Goal: Information Seeking & Learning: Learn about a topic

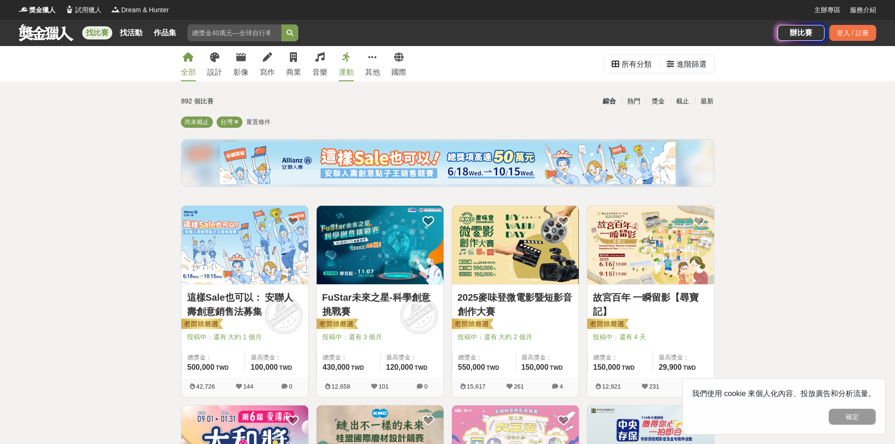
click at [352, 78] on link "運動" at bounding box center [346, 63] width 15 height 35
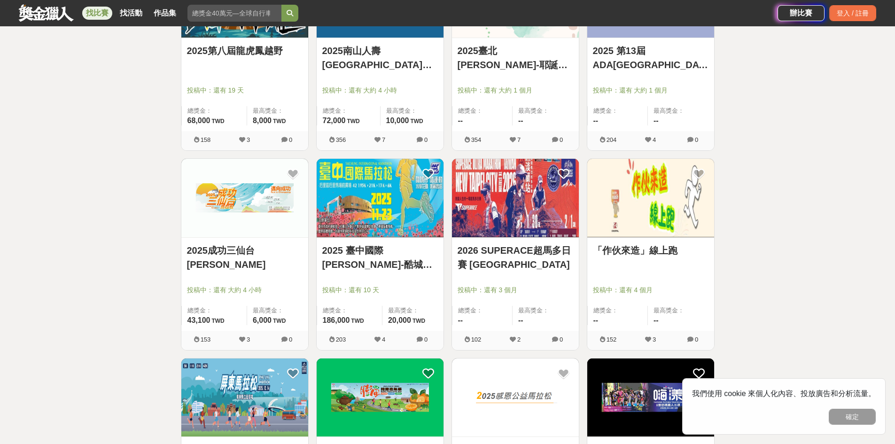
scroll to position [658, 0]
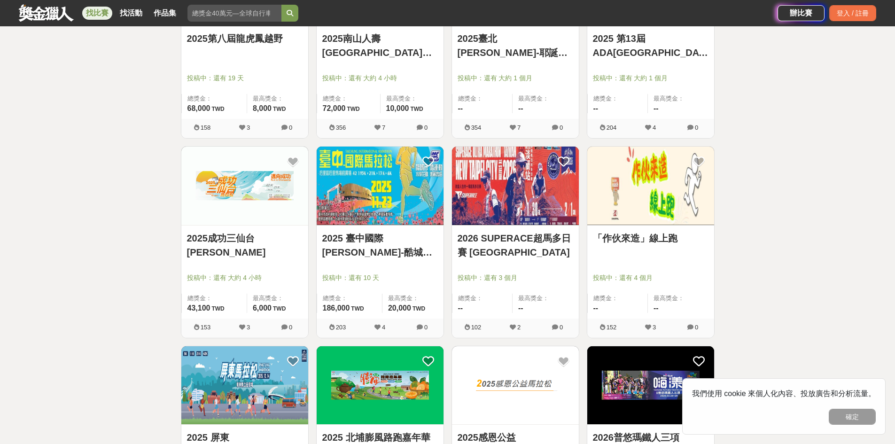
click at [398, 195] on img at bounding box center [380, 186] width 127 height 78
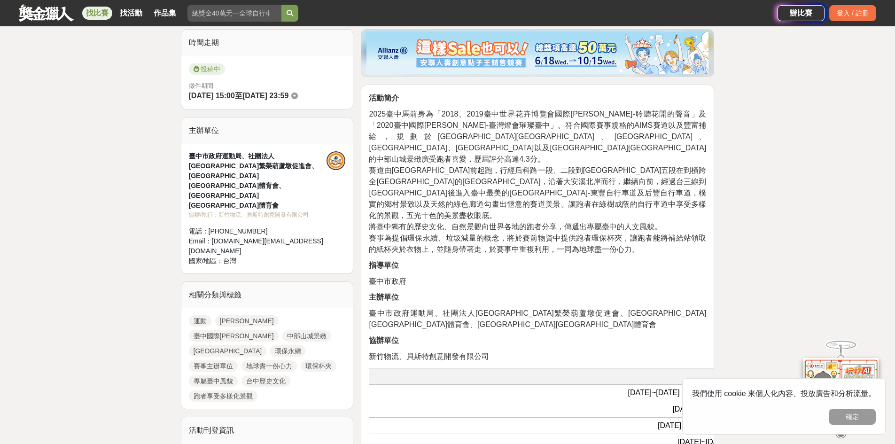
scroll to position [329, 0]
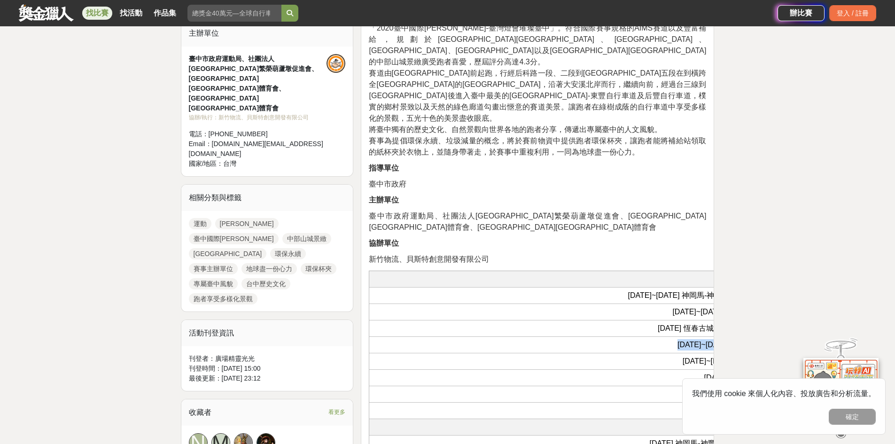
drag, startPoint x: 595, startPoint y: 334, endPoint x: 481, endPoint y: 295, distance: 120.7
click at [472, 309] on tbody "[DATE]~[DATE] 神岡馬-神豐國際同濟會全國公益[PERSON_NAME] [DATE]~[DATE] 臺中國際[PERSON_NAME](原臺中花…" at bounding box center [770, 370] width 803 height 165
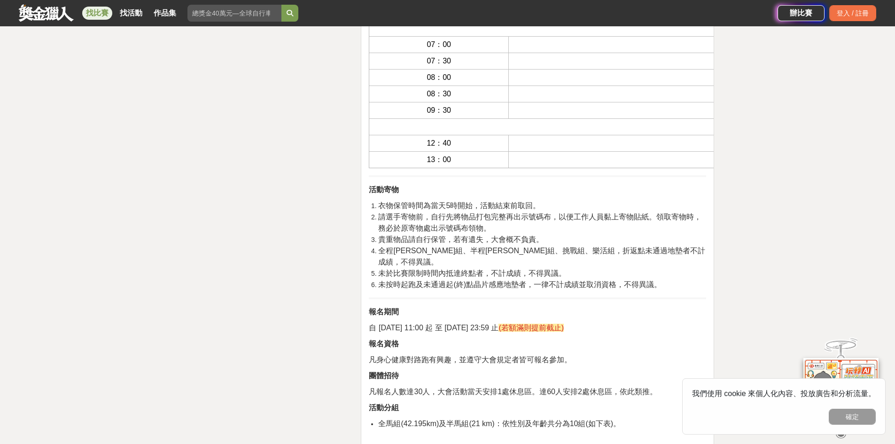
scroll to position [1410, 0]
drag, startPoint x: 548, startPoint y: 30, endPoint x: 407, endPoint y: 61, distance: 144.4
click at [407, 61] on tbody "賽前準備事項 04：00 工作人員集合 05：00 各組選手開始報到/寄物 05：40 比賽路線規則說明與暖身操 05：50 開幕典禮(主席及來賓致詞) 各組…" at bounding box center [770, 10] width 803 height 313
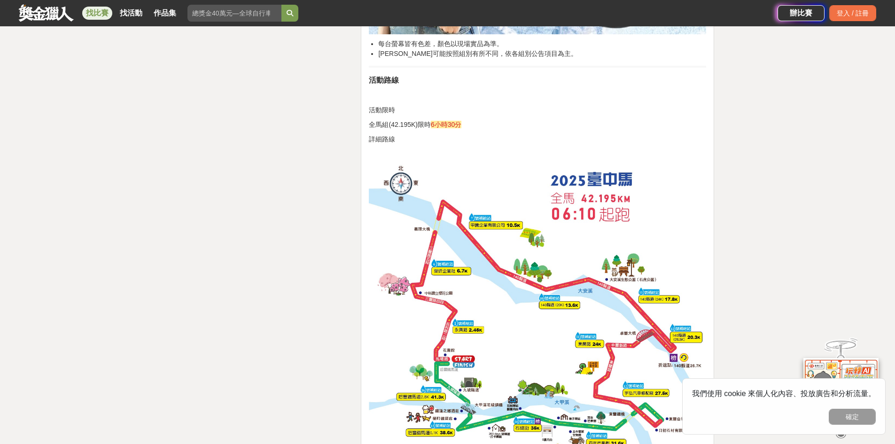
scroll to position [4183, 0]
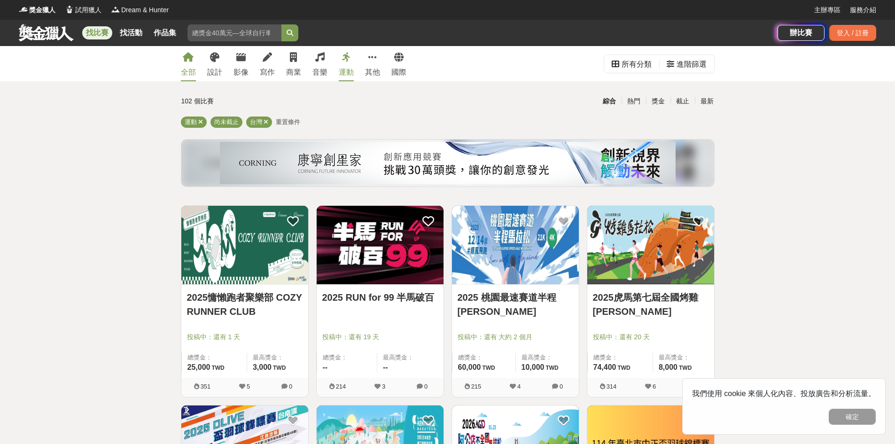
click at [195, 73] on div "全部" at bounding box center [188, 72] width 15 height 11
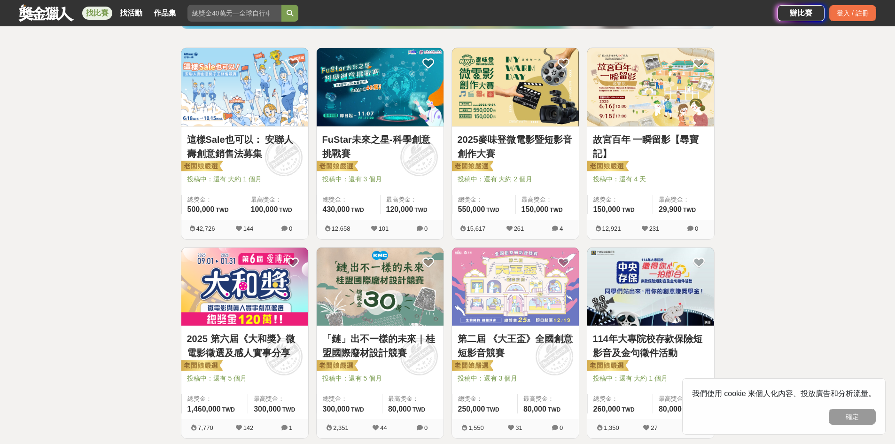
scroll to position [188, 0]
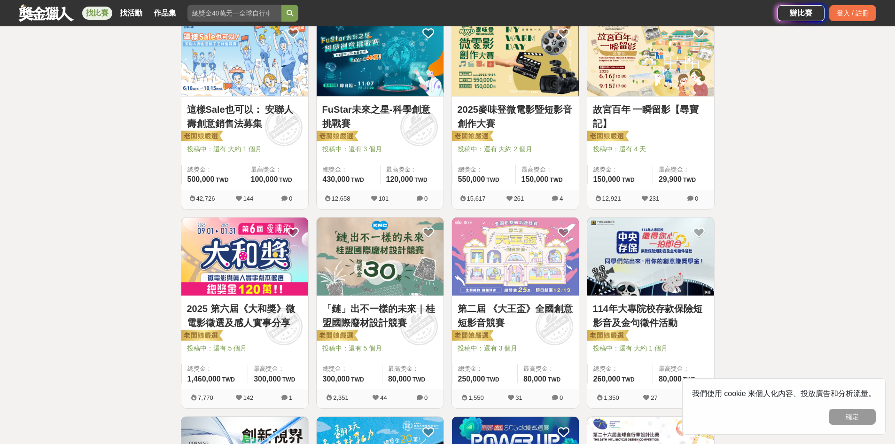
click at [501, 103] on link "2025麥味登微電影暨短影音創作大賽" at bounding box center [516, 116] width 116 height 28
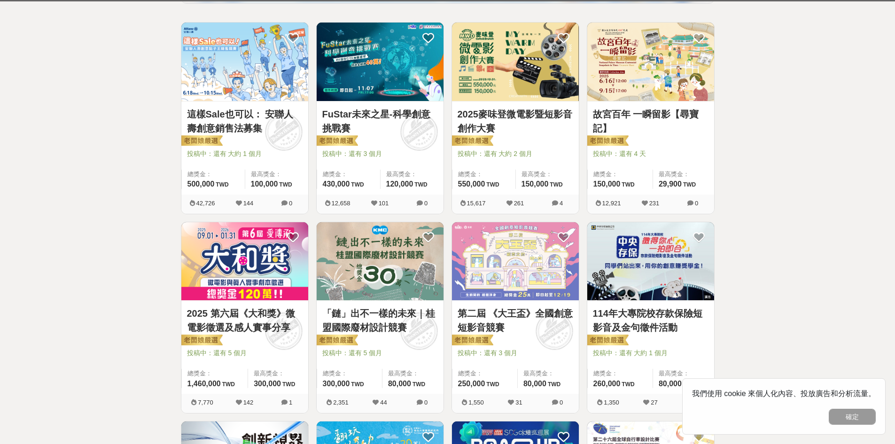
scroll to position [188, 0]
